Goal: Task Accomplishment & Management: Complete application form

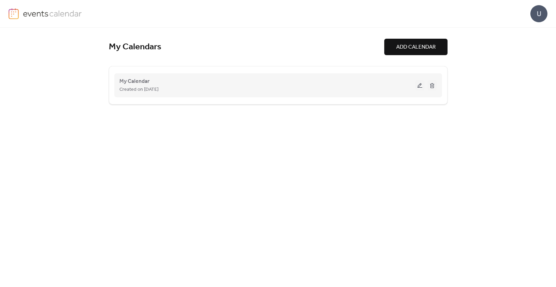
click at [197, 92] on div "Created on [DATE]" at bounding box center [267, 89] width 296 height 8
click at [421, 84] on button at bounding box center [420, 85] width 10 height 10
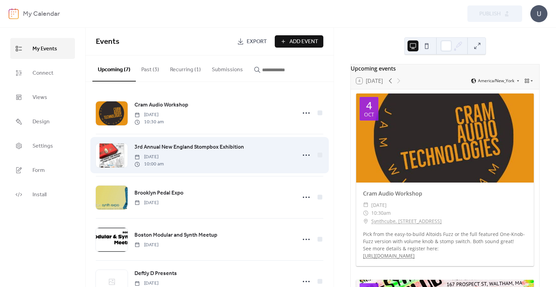
click at [164, 156] on span "[DATE]" at bounding box center [149, 156] width 29 height 7
click at [278, 146] on div "3rd Annual New England Stompbox Exhibition [DATE] 10:00 am" at bounding box center [214, 155] width 158 height 25
click at [306, 155] on icon at bounding box center [306, 155] width 11 height 11
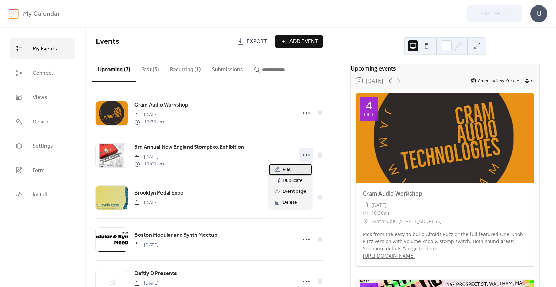
click at [287, 170] on span "Edit" at bounding box center [287, 170] width 8 height 8
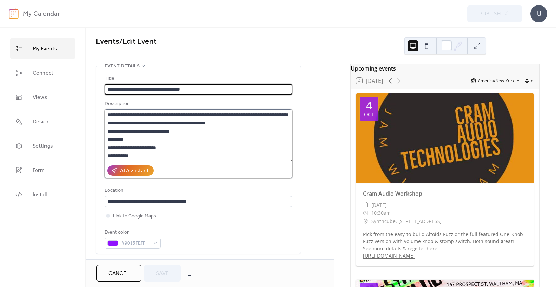
click at [163, 154] on textarea "**********" at bounding box center [199, 135] width 188 height 52
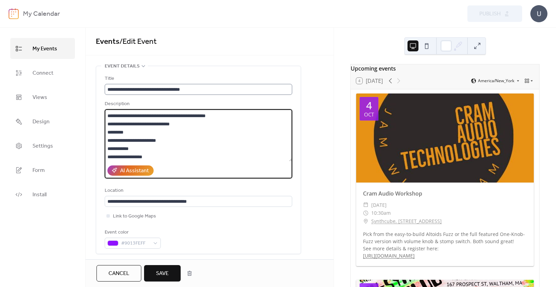
scroll to position [15, 0]
type textarea "**********"
click at [164, 274] on span "Save" at bounding box center [162, 273] width 13 height 8
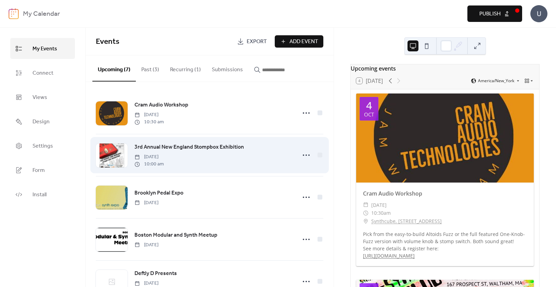
click at [211, 145] on span "3rd Annual New England Stompbox Exhibition" at bounding box center [190, 147] width 110 height 8
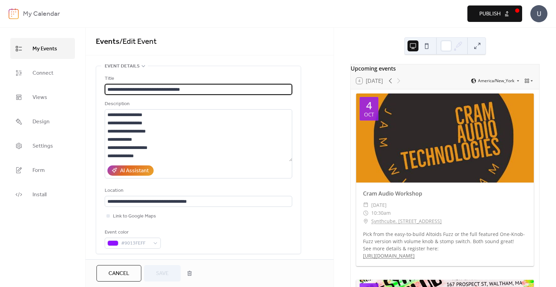
click at [485, 15] on span "Publish" at bounding box center [490, 14] width 21 height 8
